Goal: Complete application form

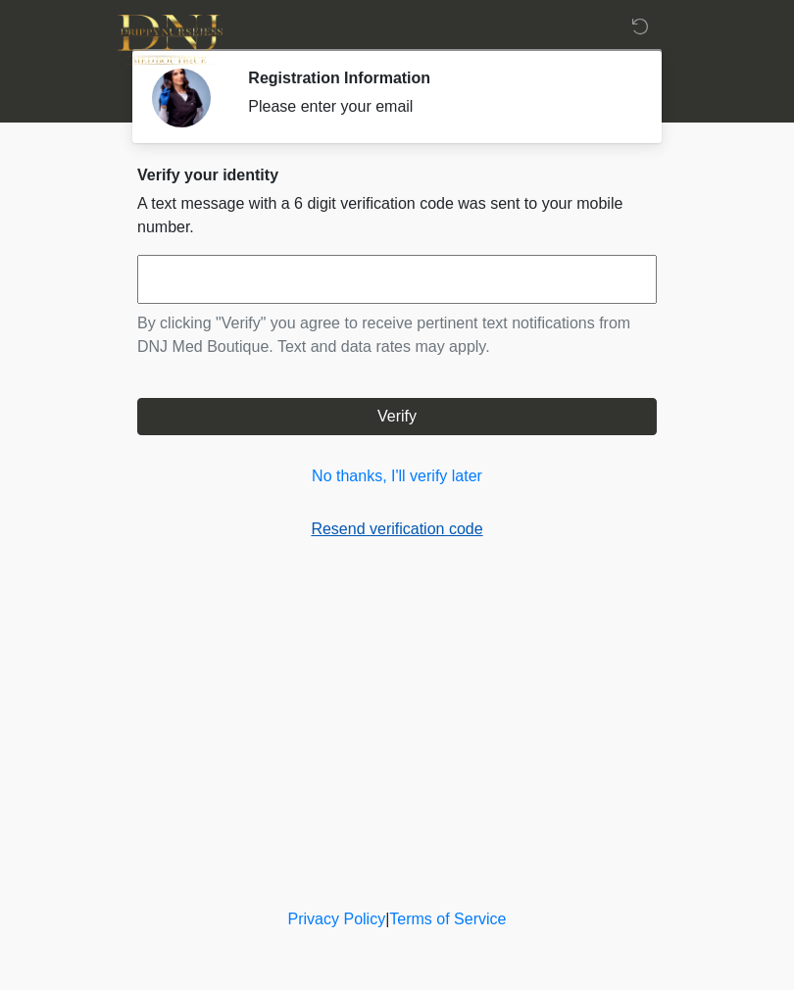
click at [408, 523] on link "Resend verification code" at bounding box center [396, 529] width 519 height 24
click at [400, 529] on link "Resend verification code" at bounding box center [396, 529] width 519 height 24
click at [387, 533] on link "Resend verification code" at bounding box center [396, 529] width 519 height 24
click at [421, 479] on link "No thanks, I'll verify later" at bounding box center [396, 477] width 519 height 24
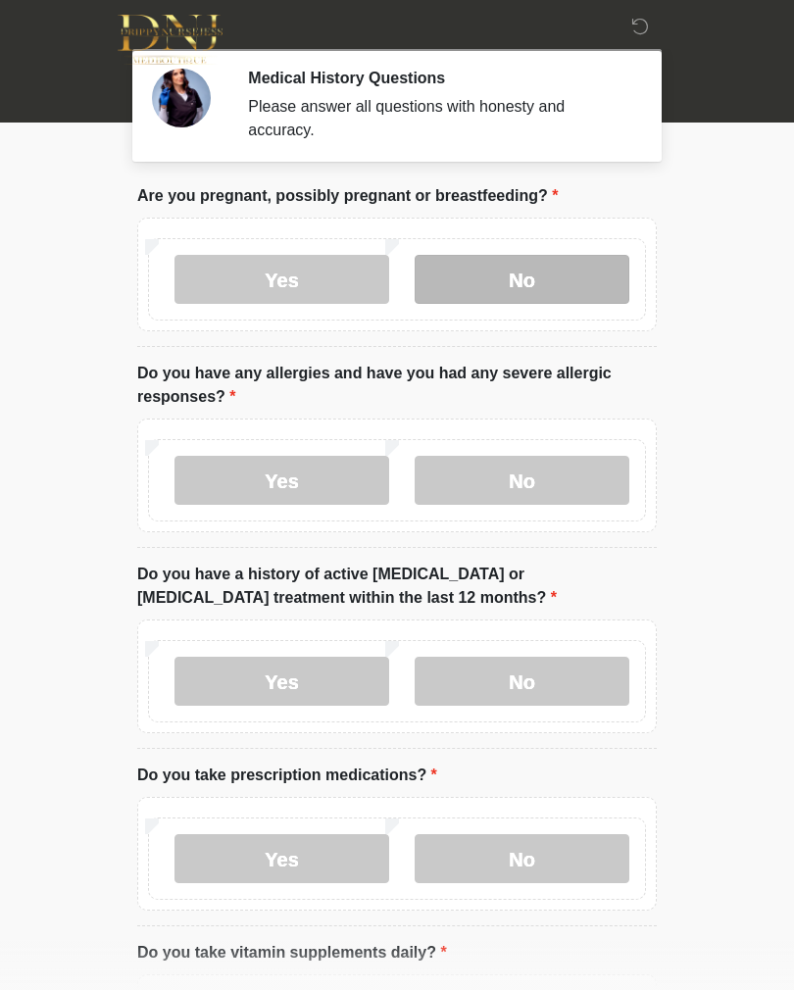
click at [535, 272] on label "No" at bounding box center [522, 279] width 215 height 49
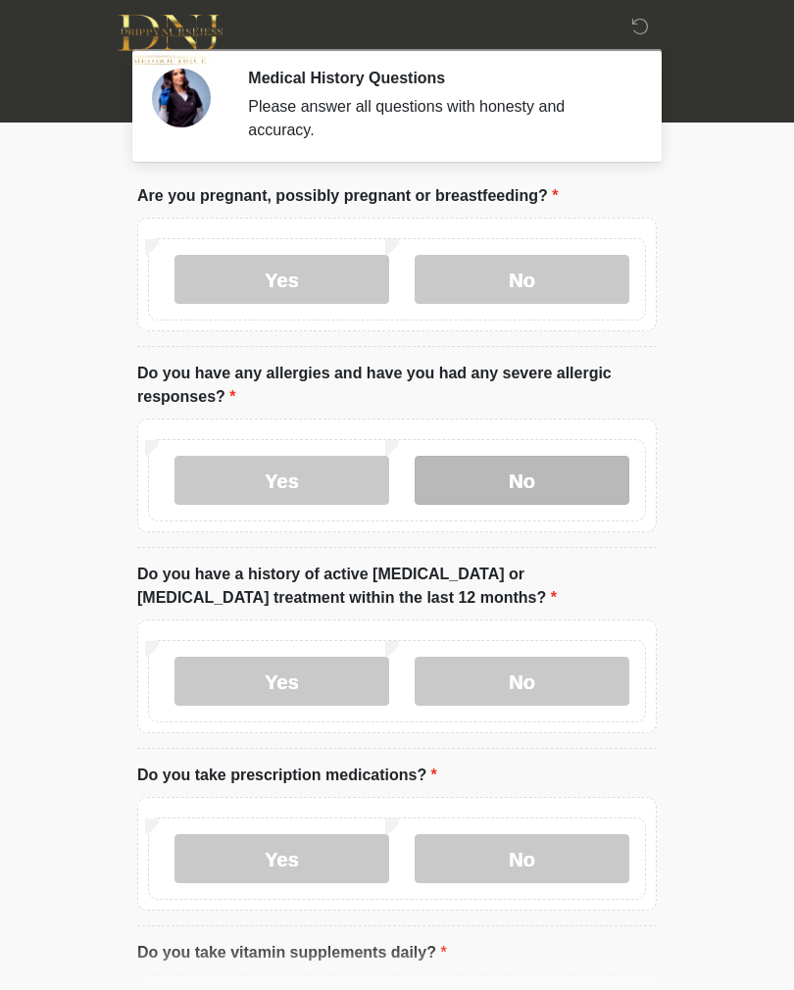
click at [529, 474] on label "No" at bounding box center [522, 480] width 215 height 49
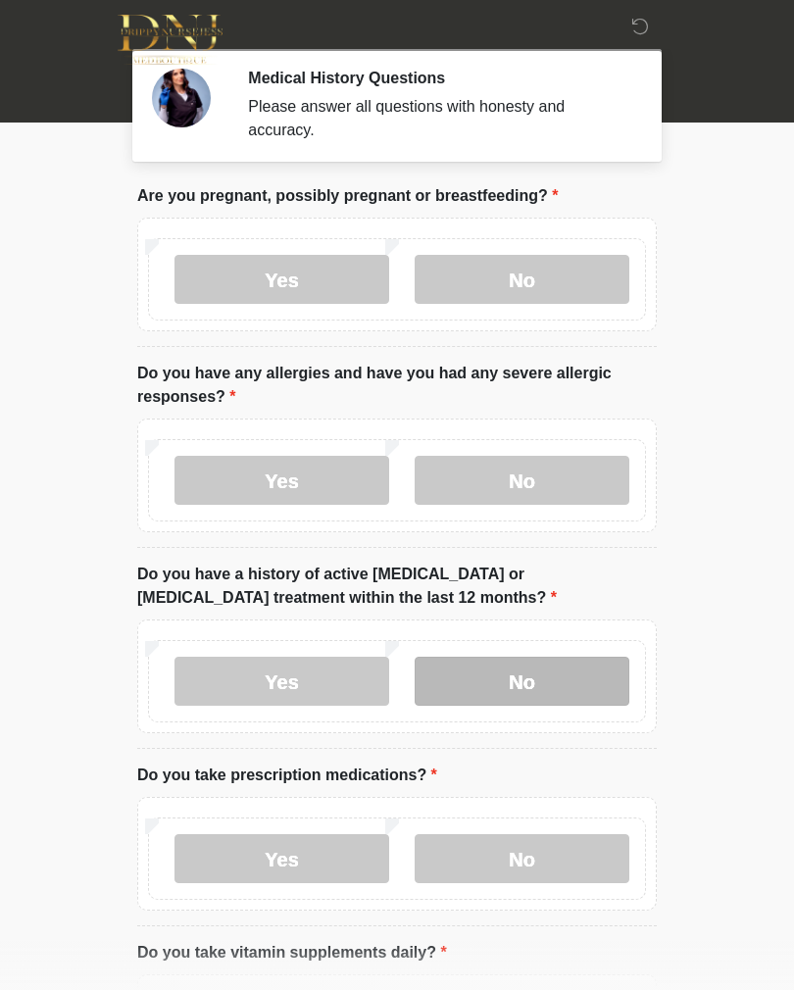
click at [545, 672] on label "No" at bounding box center [522, 681] width 215 height 49
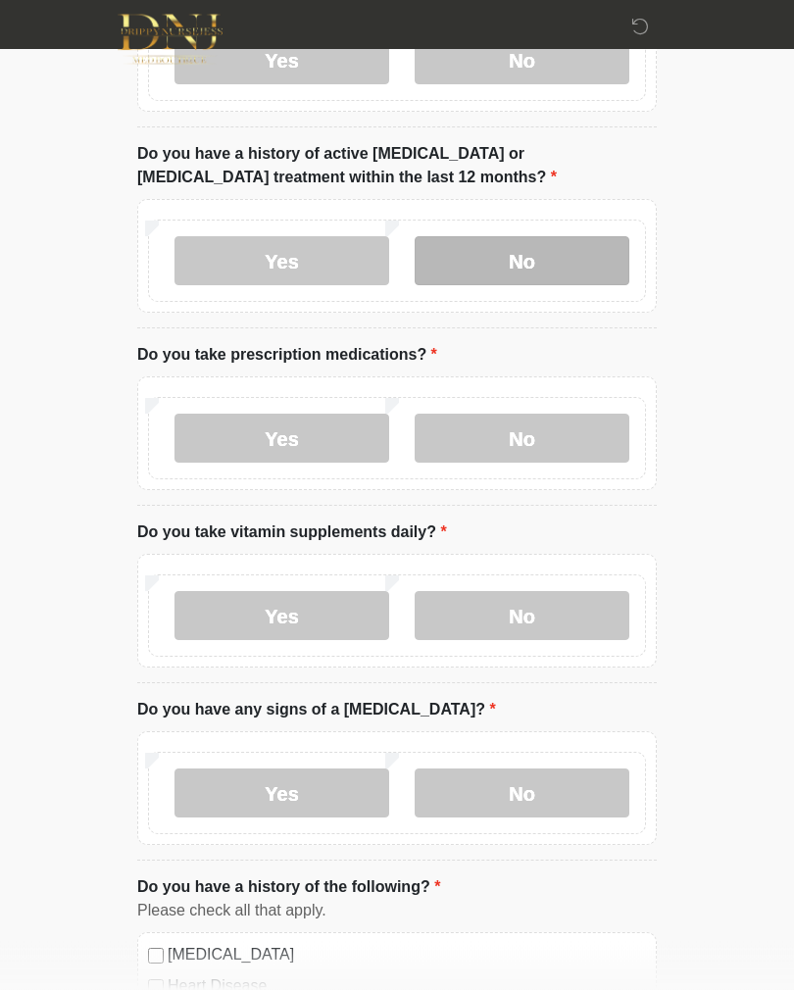
scroll to position [420, 0]
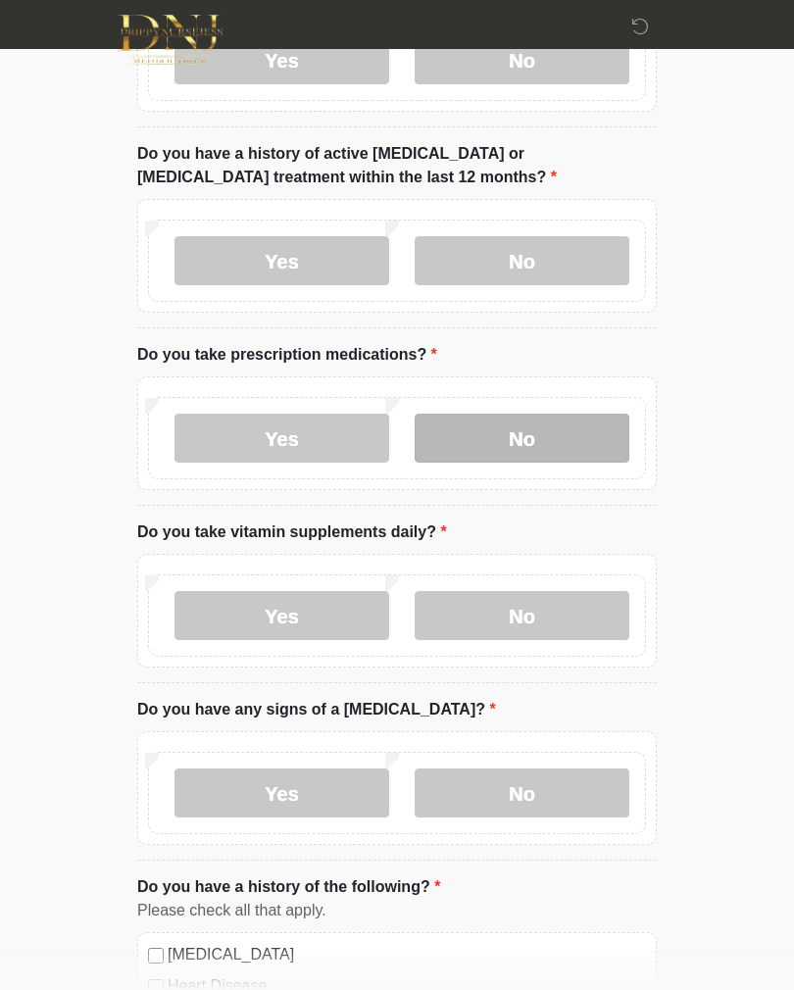
click at [545, 429] on label "No" at bounding box center [522, 438] width 215 height 49
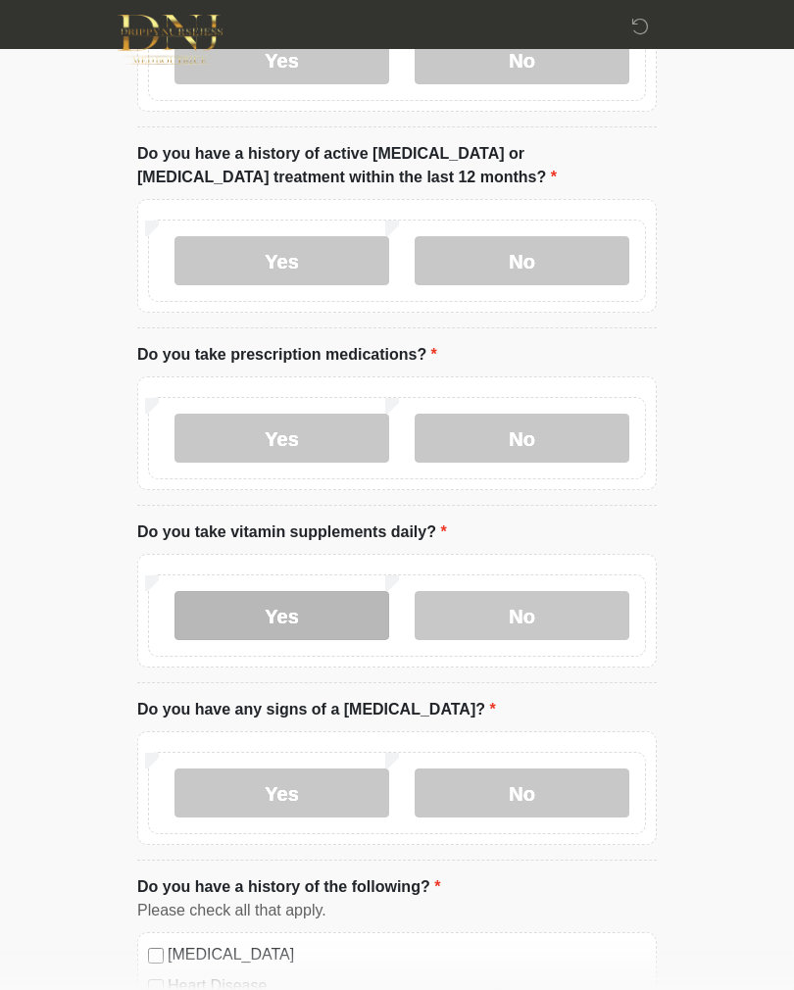
click at [330, 604] on label "Yes" at bounding box center [281, 615] width 215 height 49
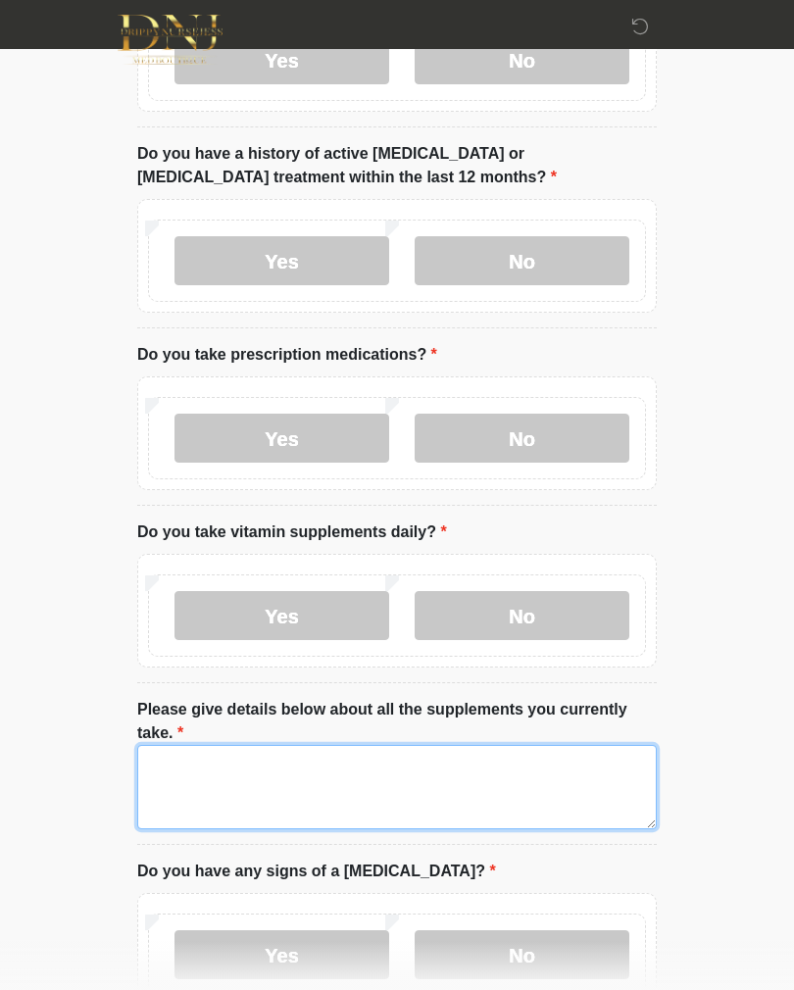
click at [300, 770] on textarea "Please give details below about all the supplements you currently take." at bounding box center [396, 787] width 519 height 84
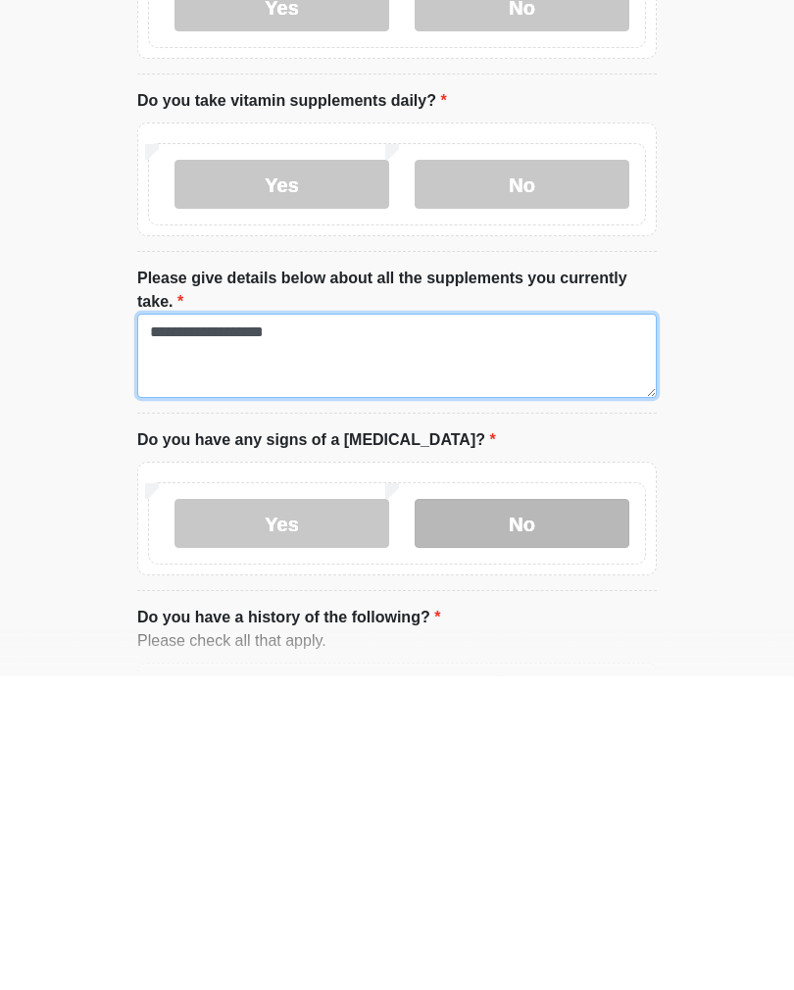
type textarea "**********"
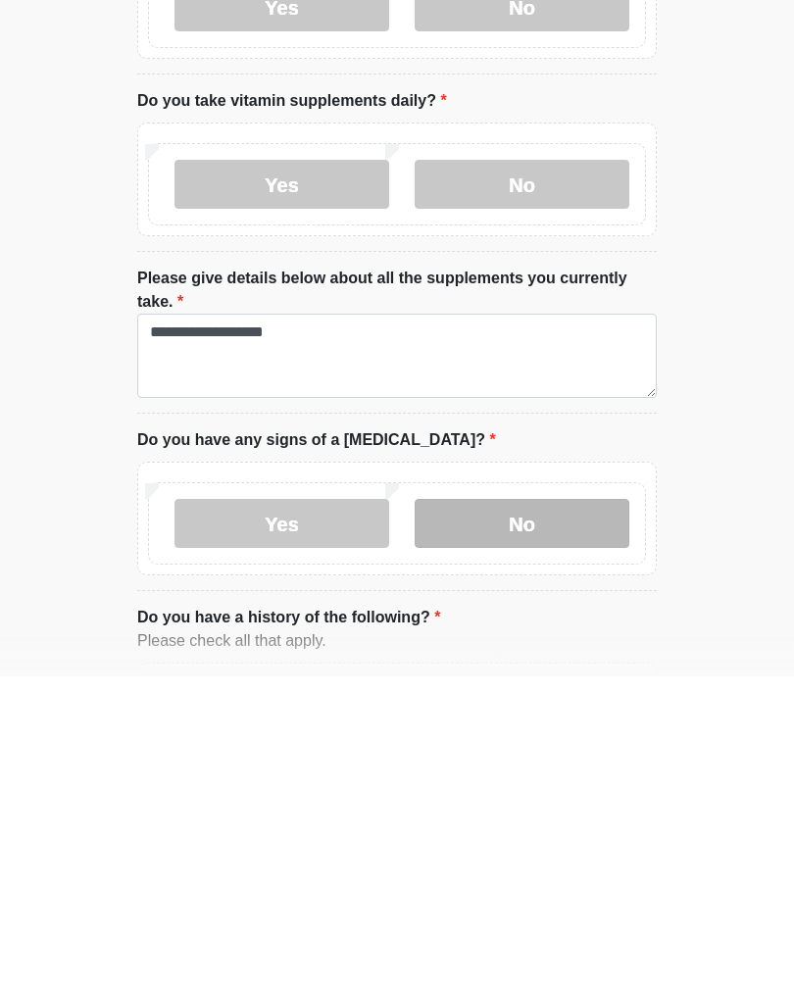
click at [528, 812] on label "No" at bounding box center [522, 836] width 215 height 49
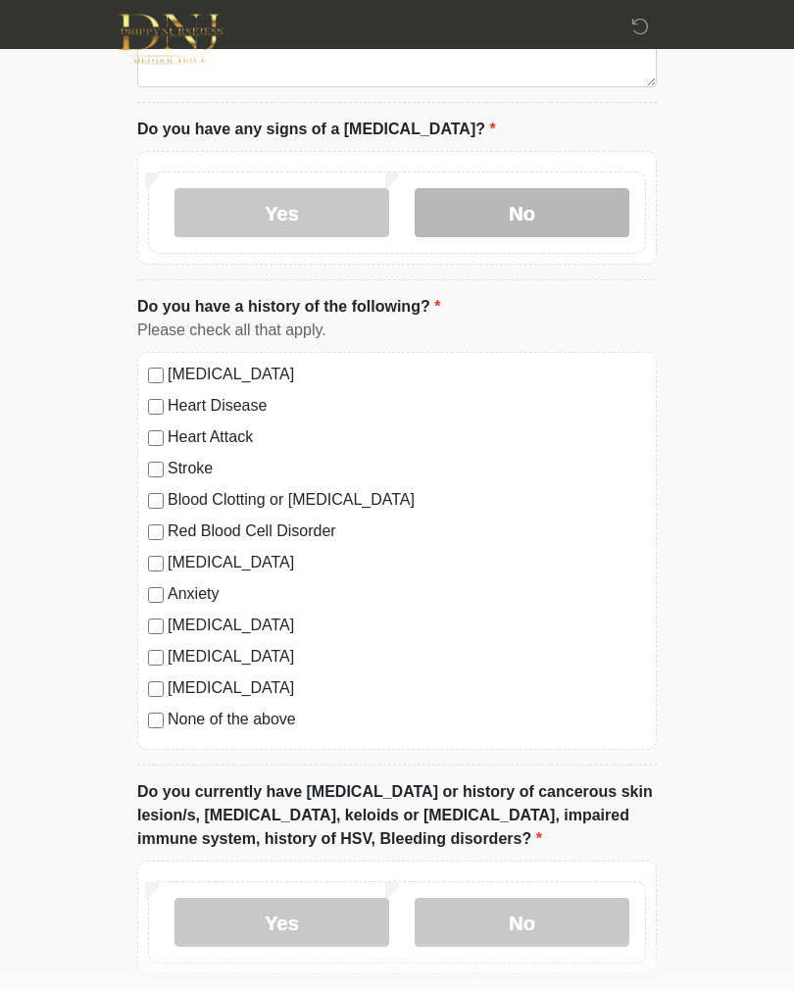
scroll to position [1174, 0]
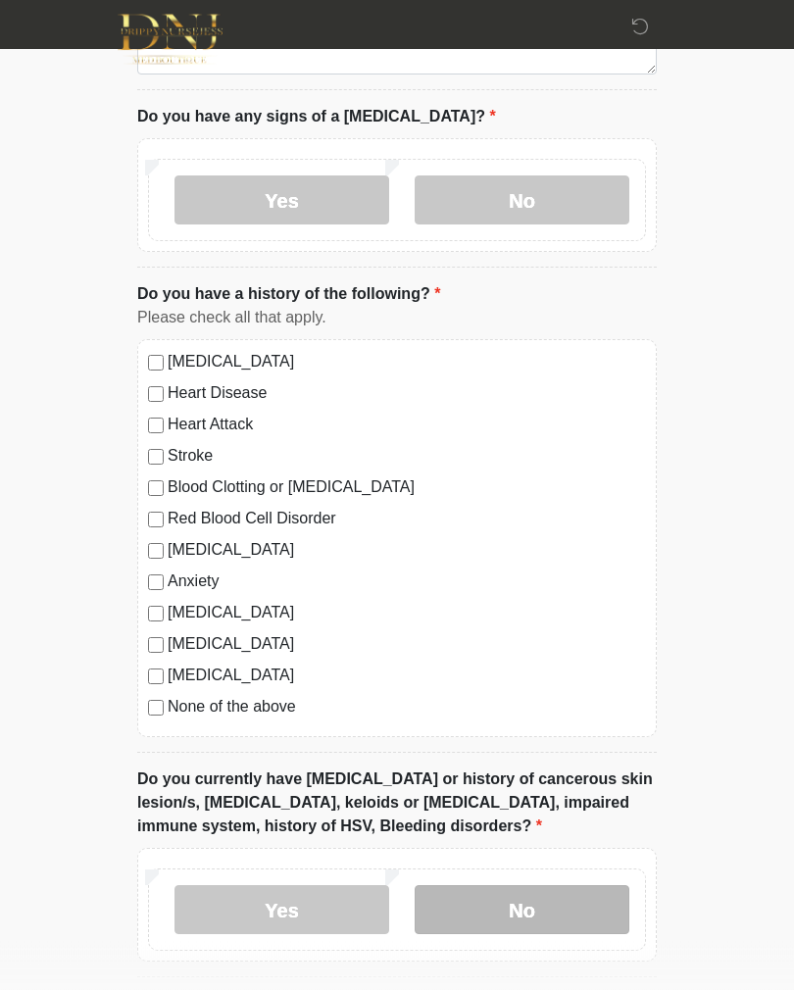
click at [522, 903] on label "No" at bounding box center [522, 910] width 215 height 49
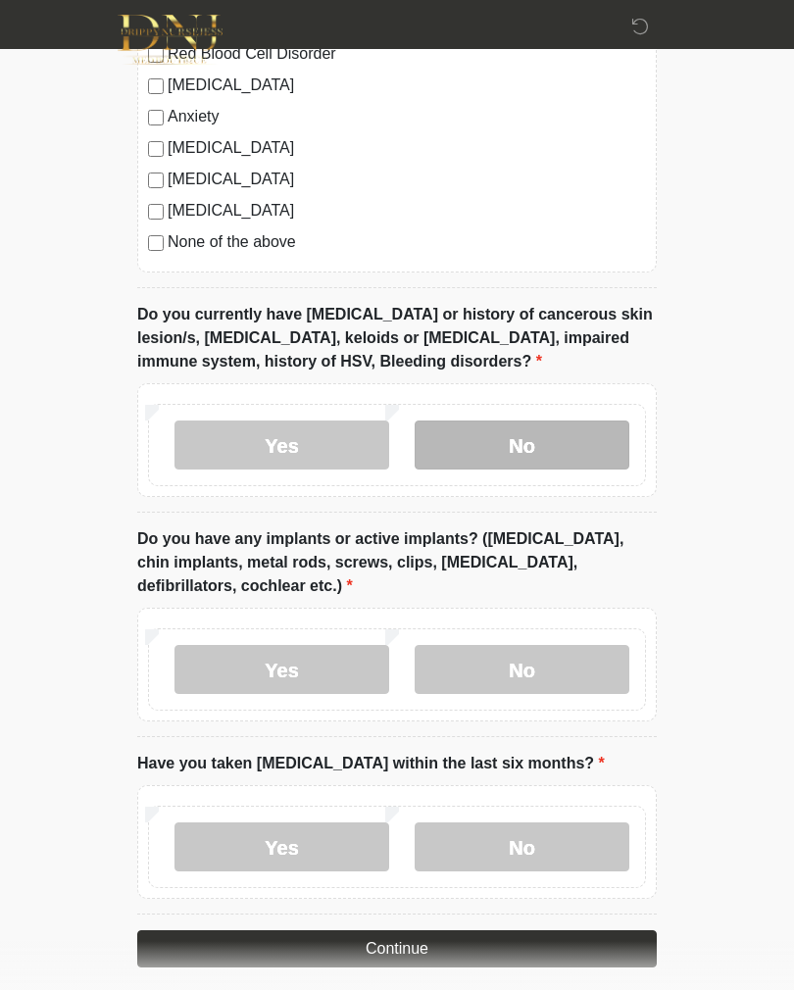
scroll to position [1688, 0]
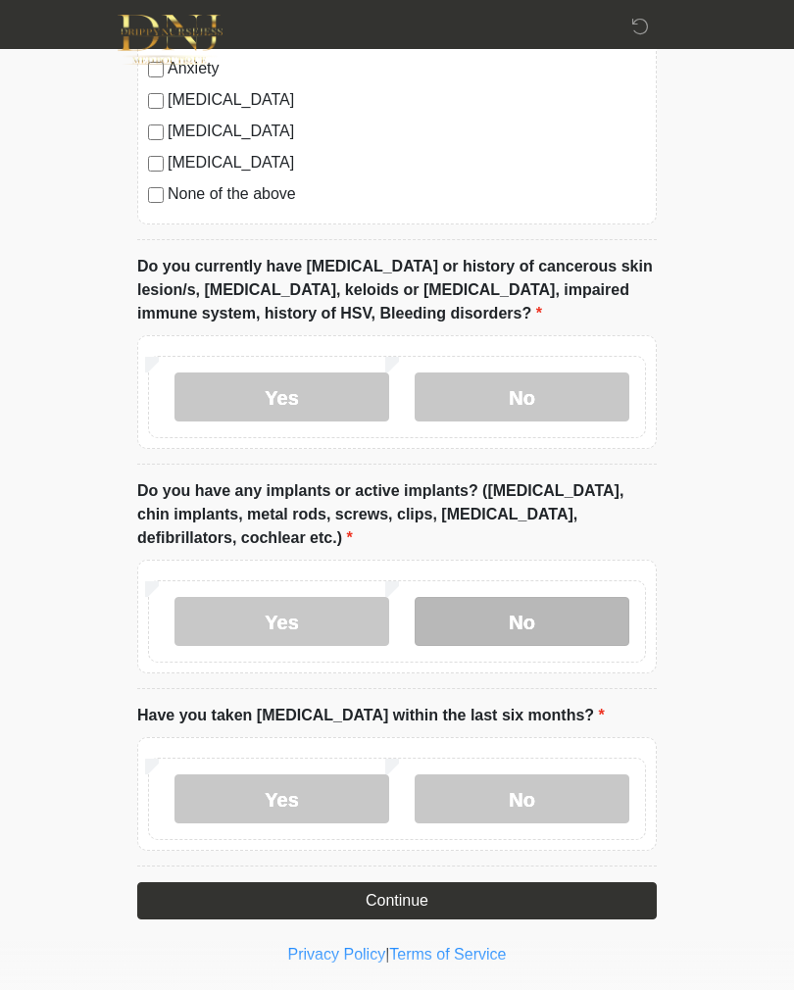
click at [551, 616] on label "No" at bounding box center [522, 621] width 215 height 49
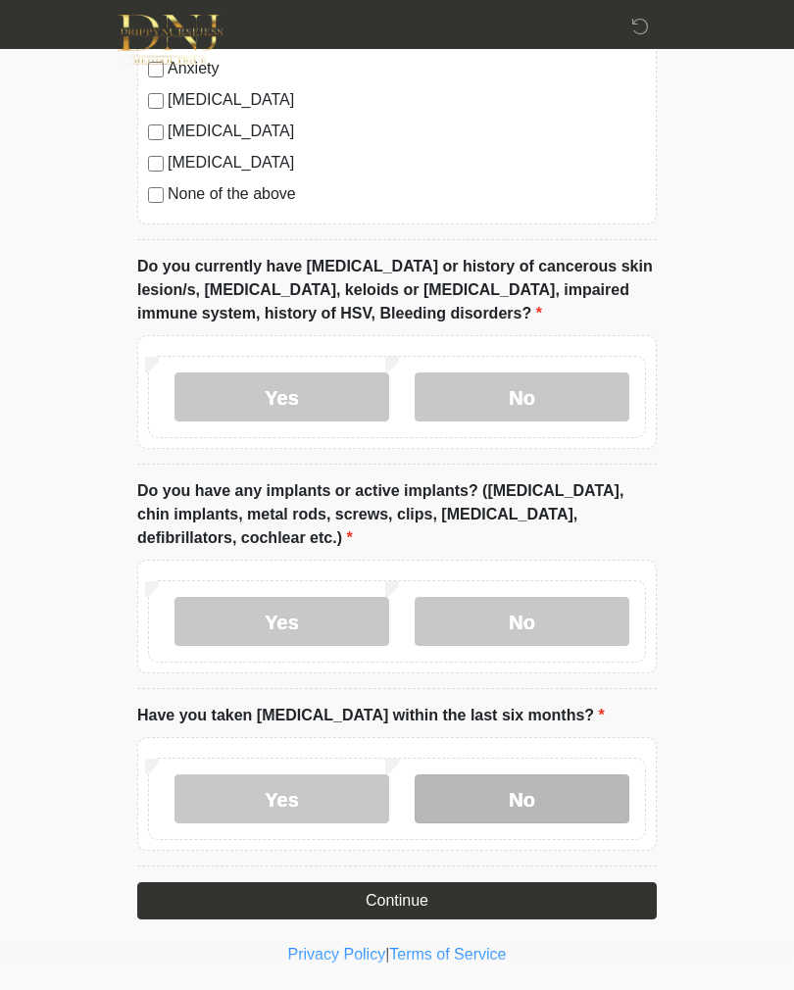
click at [533, 795] on label "No" at bounding box center [522, 798] width 215 height 49
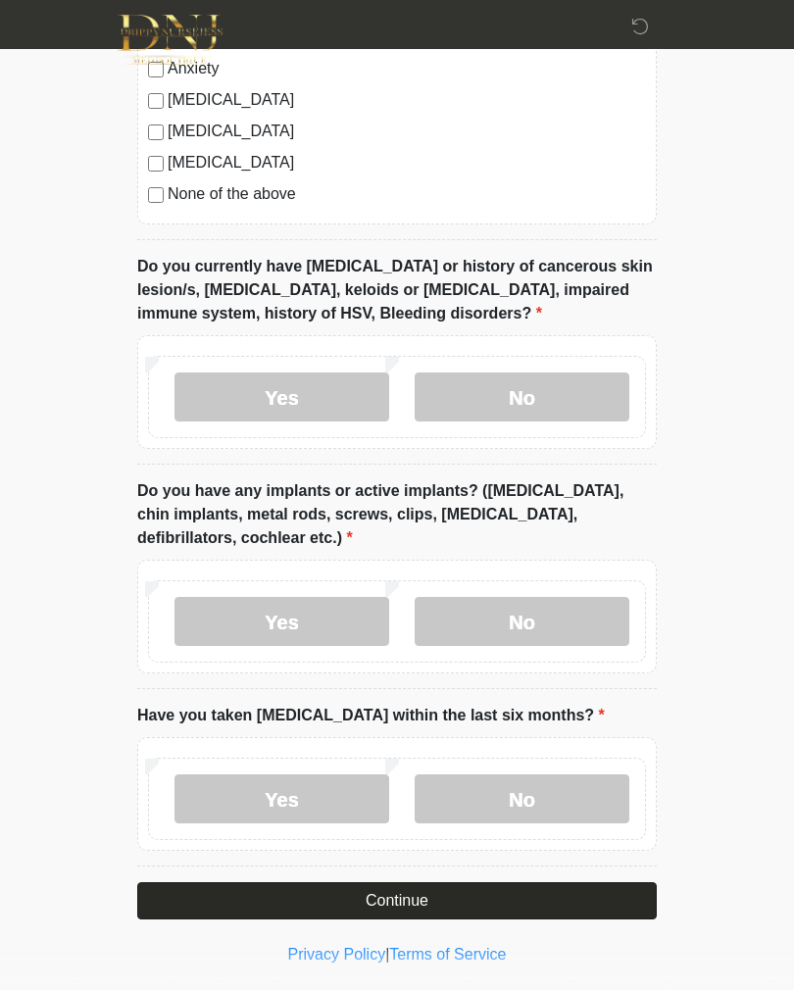
click at [445, 894] on button "Continue" at bounding box center [396, 900] width 519 height 37
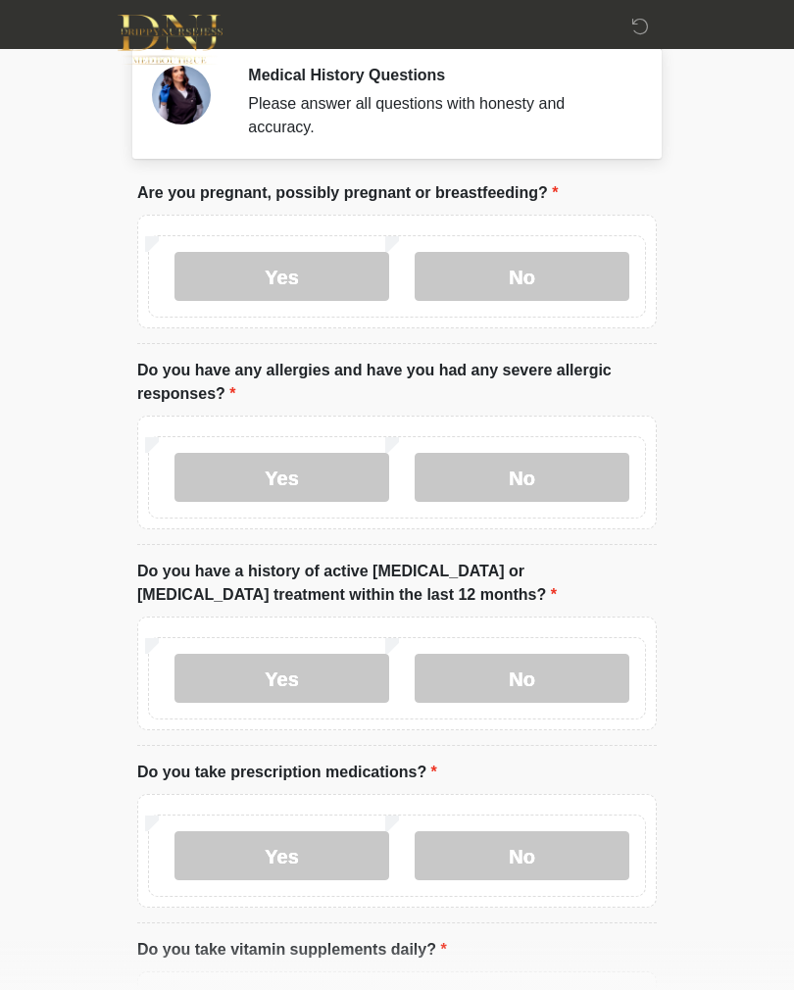
scroll to position [0, 0]
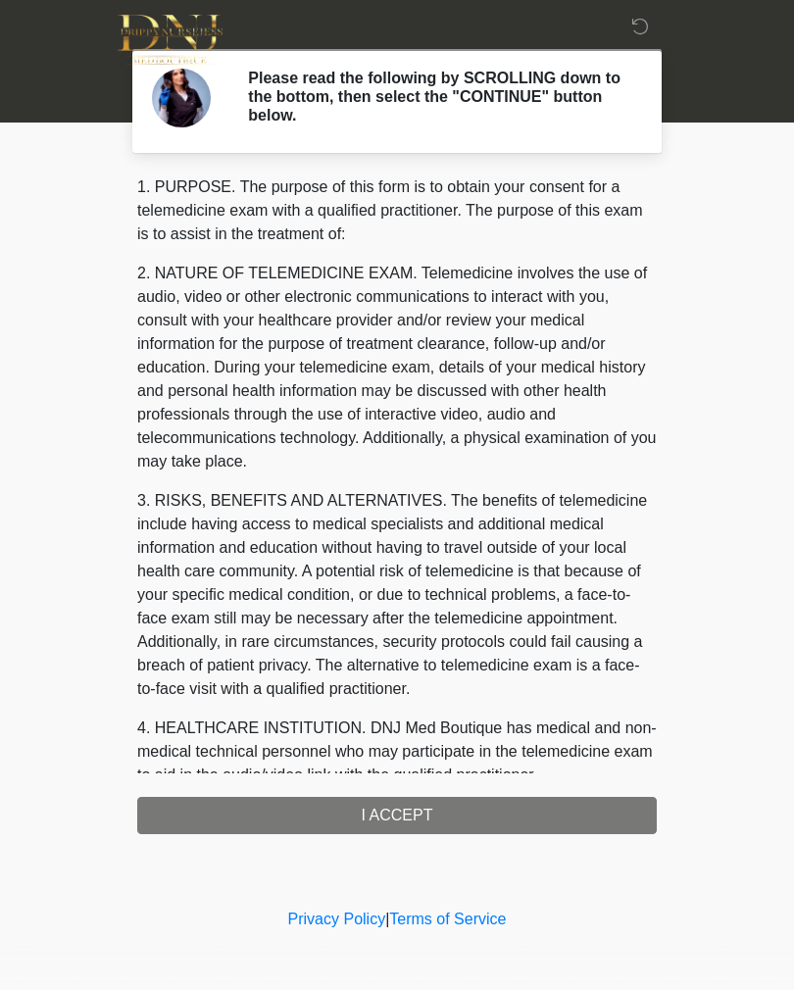
click at [458, 816] on div "1. PURPOSE. The purpose of this form is to obtain your consent for a telemedici…" at bounding box center [396, 504] width 519 height 659
click at [403, 810] on div "1. PURPOSE. The purpose of this form is to obtain your consent for a telemedici…" at bounding box center [396, 504] width 519 height 659
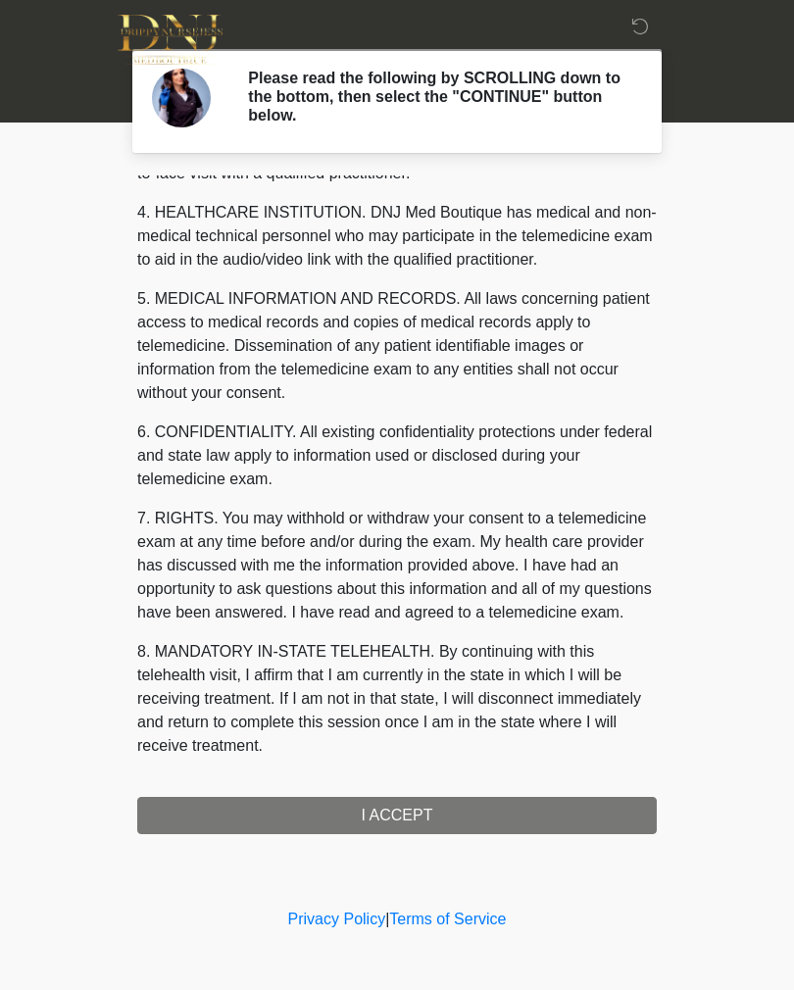
scroll to position [539, 0]
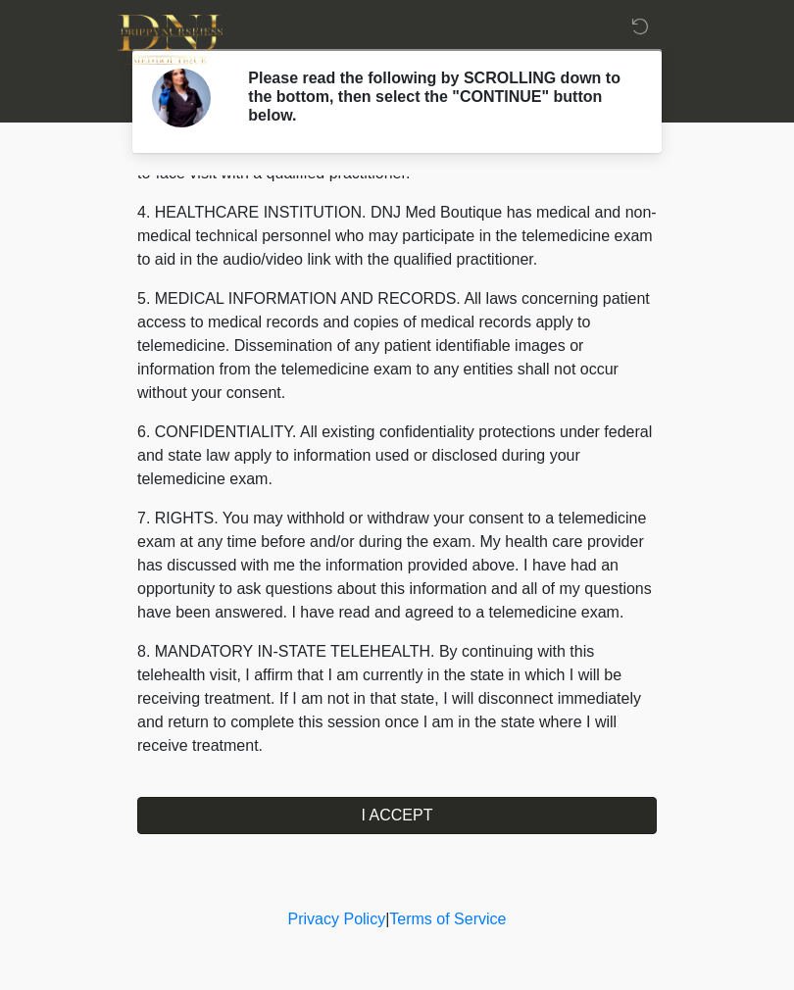
click at [435, 808] on button "I ACCEPT" at bounding box center [396, 815] width 519 height 37
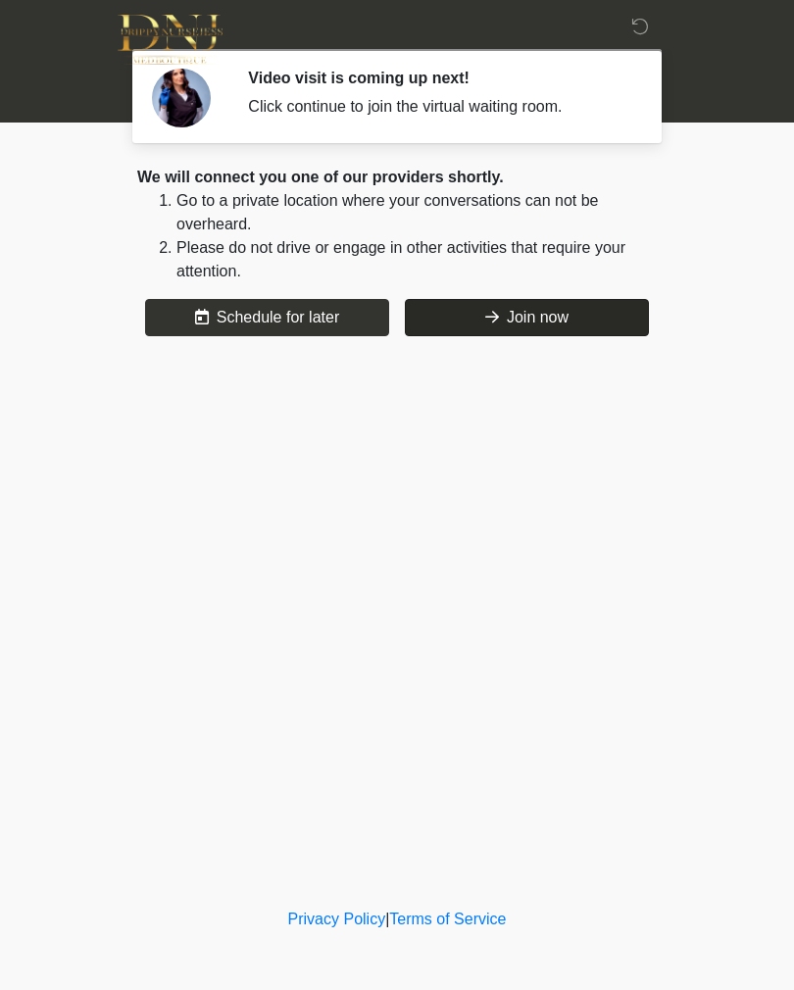
click at [512, 316] on button "Join now" at bounding box center [527, 317] width 244 height 37
